Goal: Find specific page/section: Find specific page/section

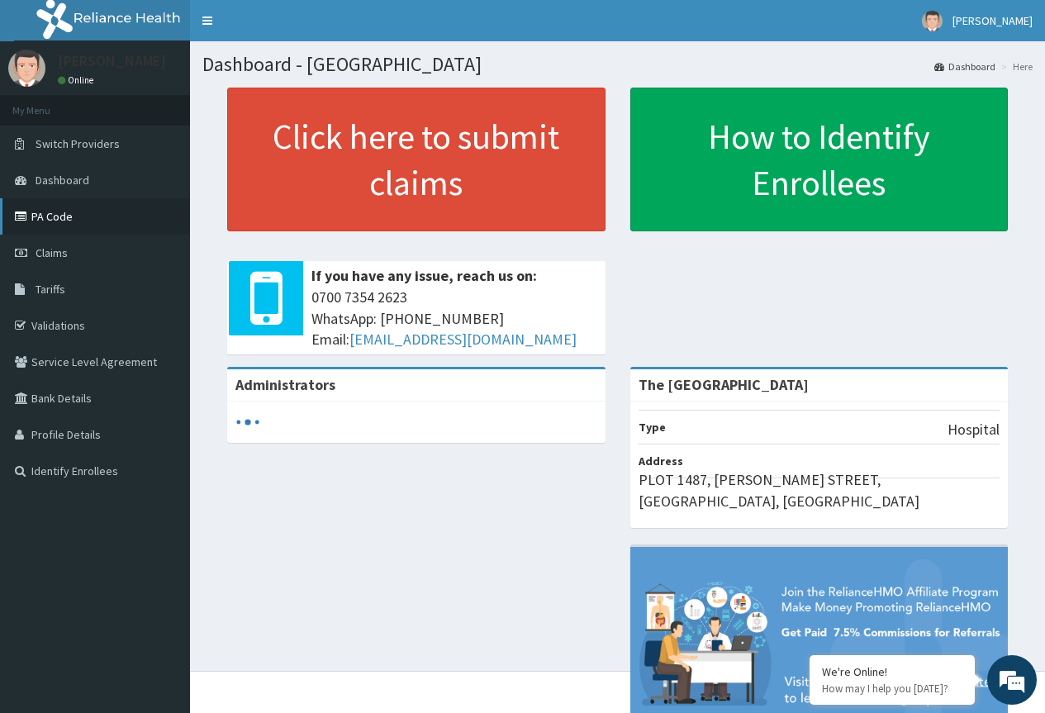
click at [50, 211] on link "PA Code" at bounding box center [95, 216] width 190 height 36
click at [54, 216] on link "PA Code" at bounding box center [95, 216] width 190 height 36
